Goal: Information Seeking & Learning: Learn about a topic

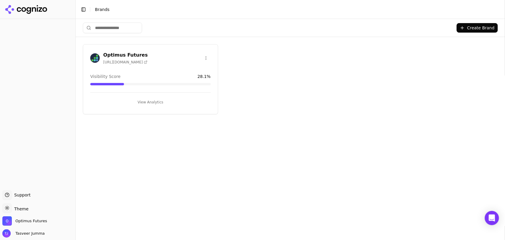
click at [120, 97] on button "View Analytics" at bounding box center [150, 101] width 120 height 9
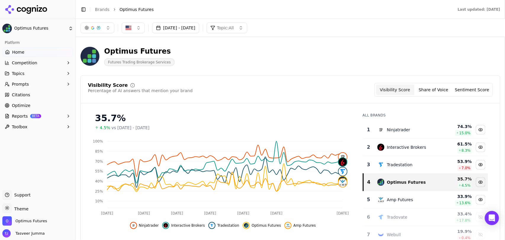
click at [199, 29] on button "Jun 01, 2025 - Aug 31, 2025" at bounding box center [175, 27] width 47 height 11
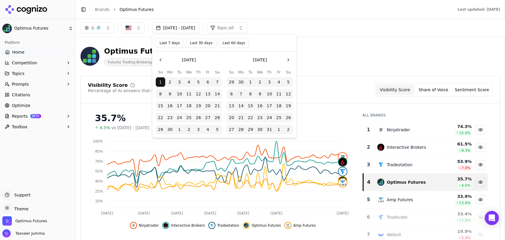
click at [227, 43] on button "Last 60 days" at bounding box center [234, 42] width 30 height 9
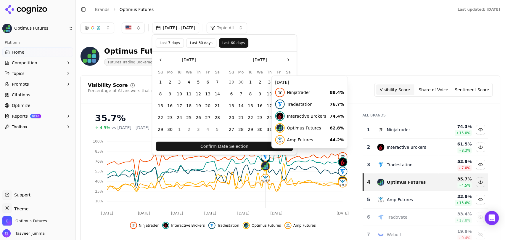
click at [256, 145] on button "Confirm Date Selection" at bounding box center [224, 145] width 137 height 9
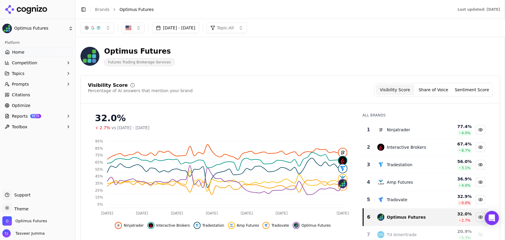
click at [234, 30] on span "Topic: All" at bounding box center [225, 28] width 17 height 6
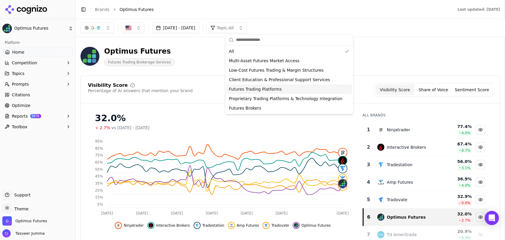
click at [258, 91] on span "Futures Trading Platforms" at bounding box center [255, 89] width 53 height 6
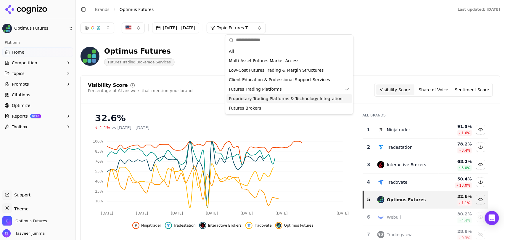
click at [391, 69] on div "Optimus Futures Futures Trading Brokerage Services" at bounding box center [289, 56] width 419 height 29
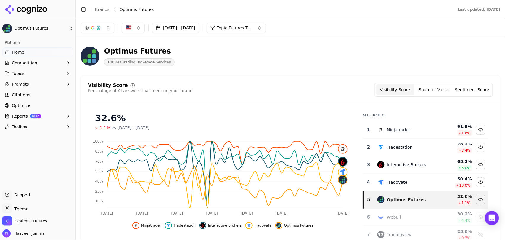
click at [252, 25] on span "Topic: Futures Trading Platforms" at bounding box center [234, 28] width 35 height 6
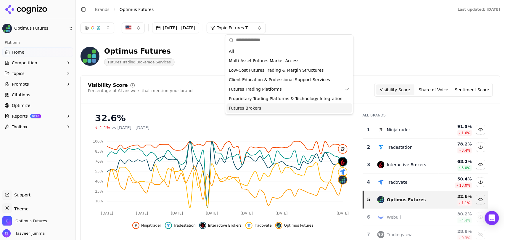
click at [258, 106] on div "Futures Brokers" at bounding box center [288, 107] width 125 height 9
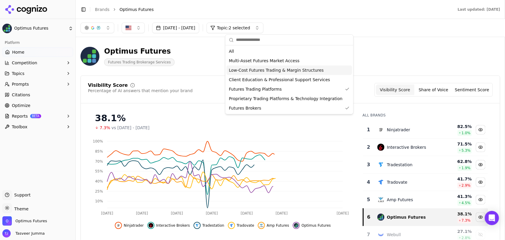
click at [365, 60] on div "Optimus Futures Futures Trading Brokerage Services" at bounding box center [289, 56] width 419 height 29
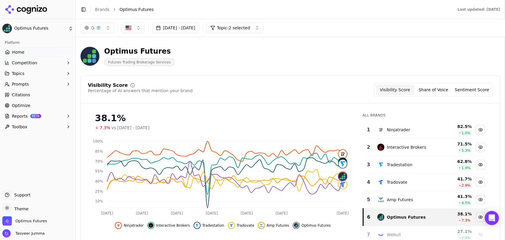
click at [247, 33] on div "Aug 11, 2025 - Oct 10, 2025 Topic: 2 selected" at bounding box center [290, 28] width 429 height 18
click at [249, 27] on span "Topic: 2 selected" at bounding box center [233, 28] width 33 height 6
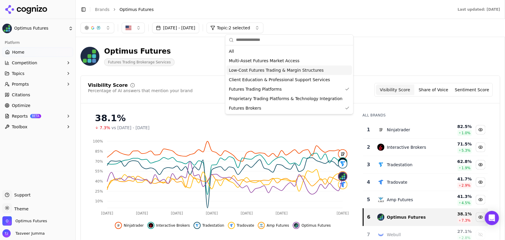
click at [261, 72] on span "Low-Cost Futures Trading & Margin Structures" at bounding box center [276, 70] width 95 height 6
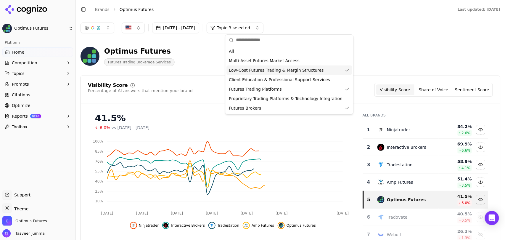
click at [370, 51] on div "Optimus Futures Futures Trading Brokerage Services" at bounding box center [289, 56] width 419 height 29
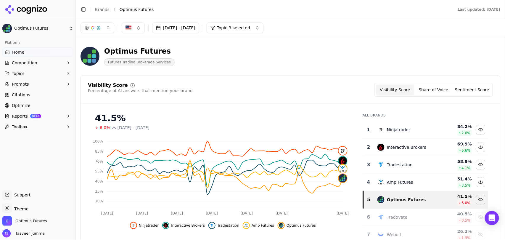
click at [250, 28] on span "Topic: 3 selected" at bounding box center [233, 28] width 33 height 6
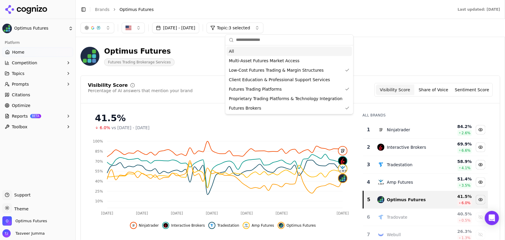
click at [262, 51] on div "All" at bounding box center [288, 50] width 125 height 9
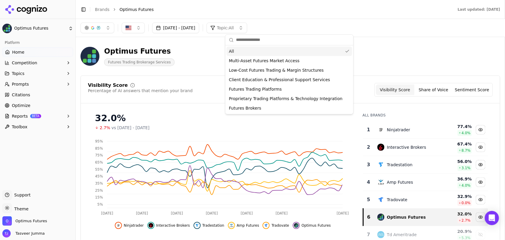
click at [343, 52] on div "Optimus Futures Futures Trading Brokerage Services" at bounding box center [212, 56] width 265 height 20
